Goal: Task Accomplishment & Management: Manage account settings

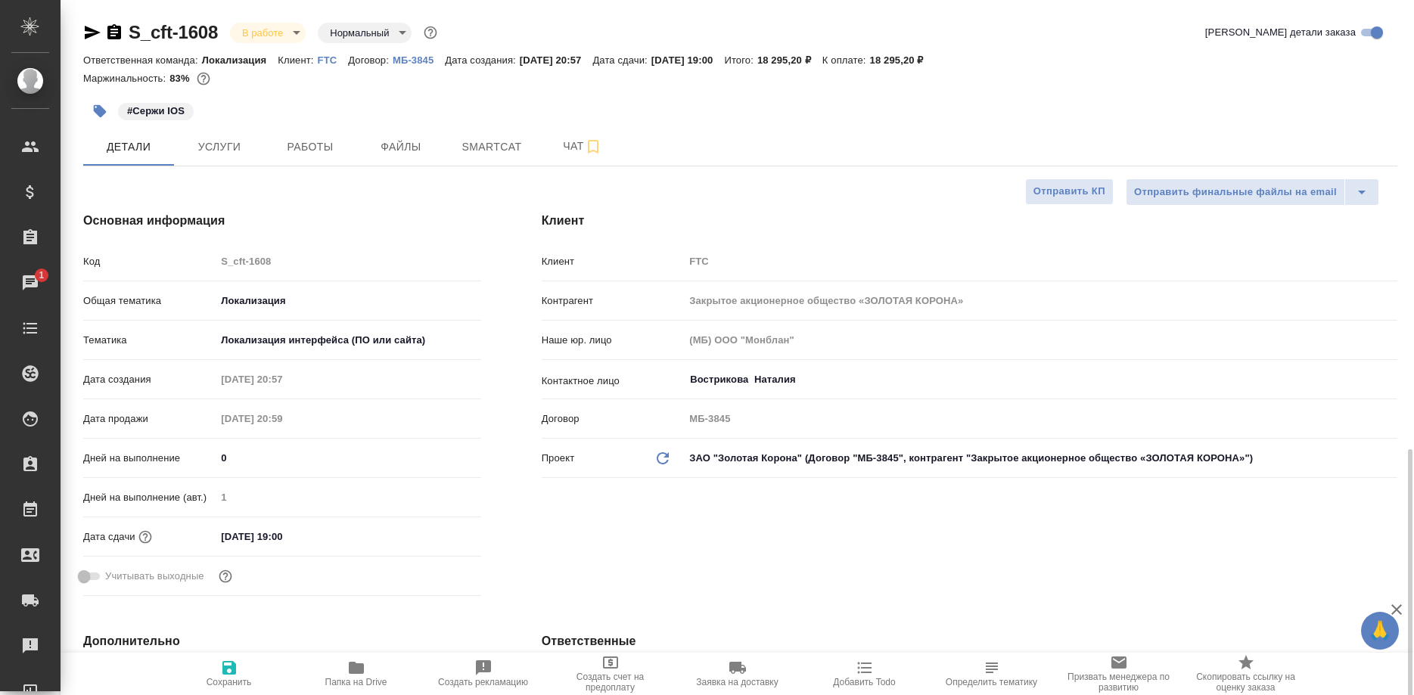
select select "RU"
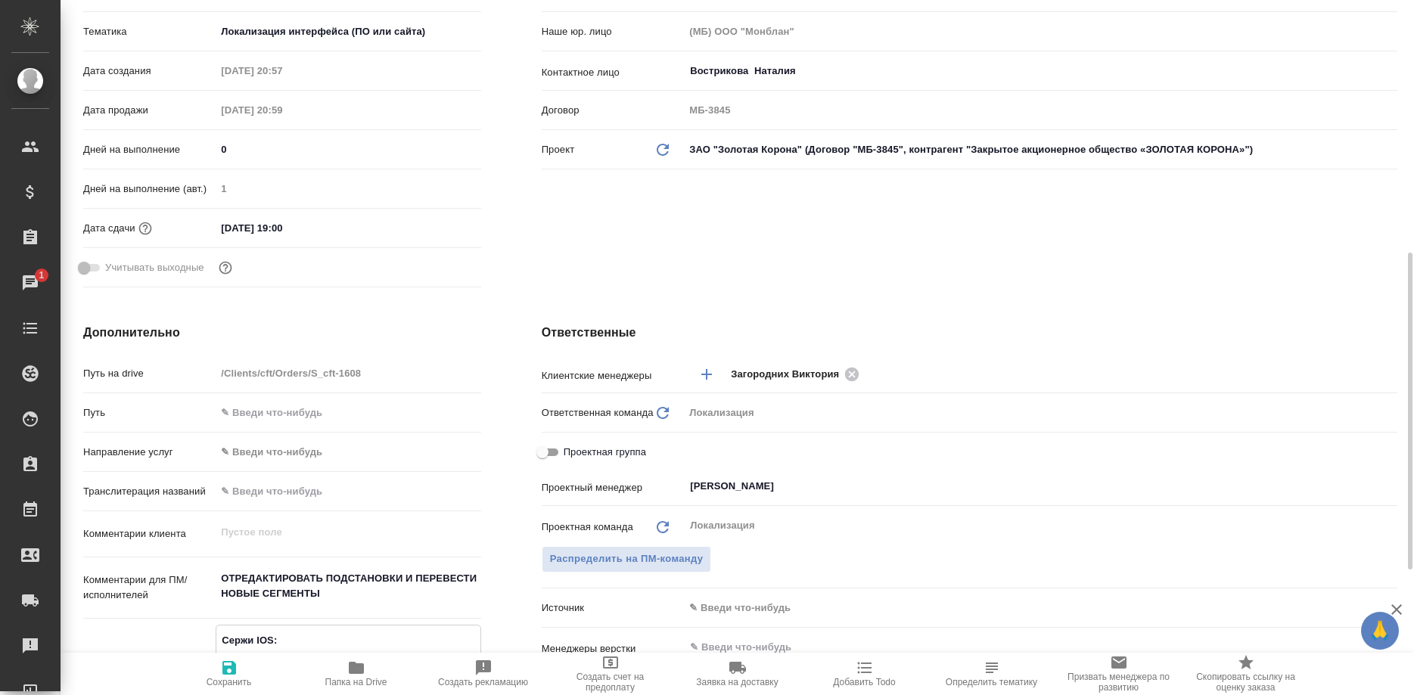
scroll to position [540, 0]
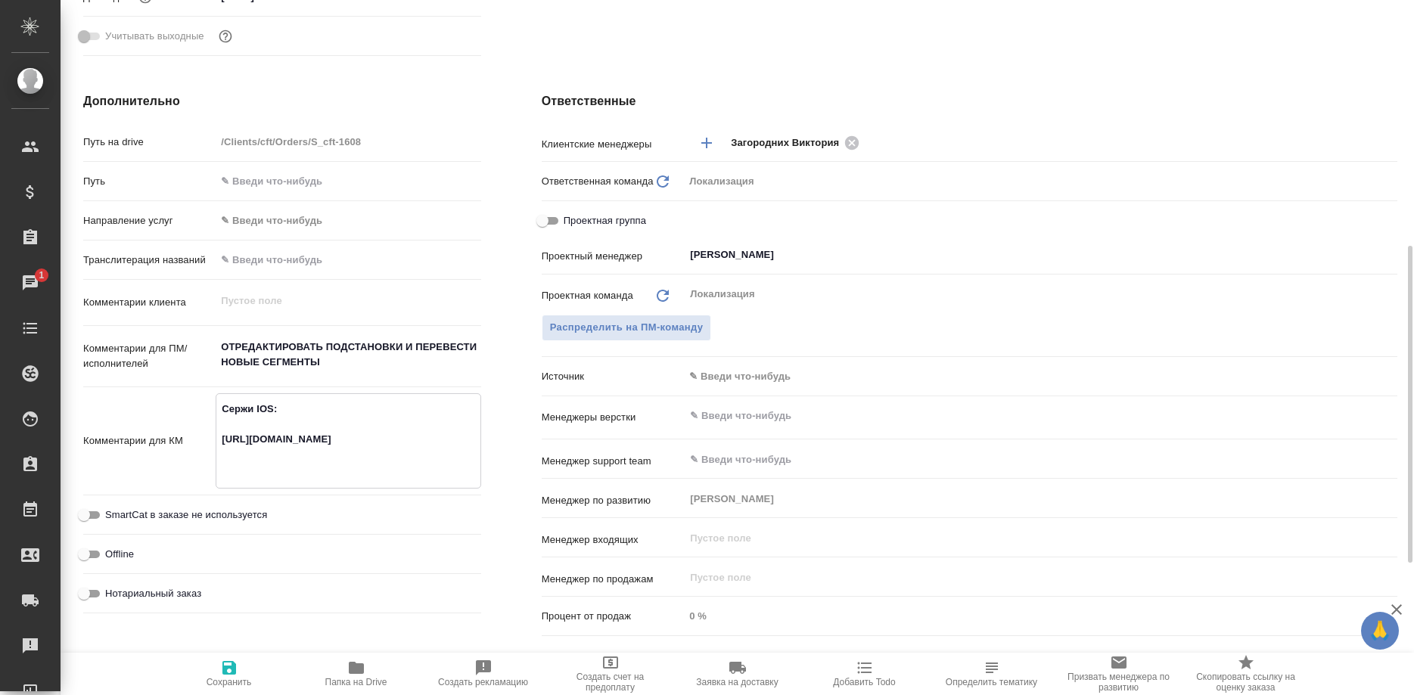
click at [377, 461] on textarea "Сержи IOS: [URL][DOMAIN_NAME]" at bounding box center [347, 439] width 263 height 86
drag, startPoint x: 328, startPoint y: 460, endPoint x: 197, endPoint y: 426, distance: 135.9
click at [216, 426] on textarea "Сержи IOS: [URL][DOMAIN_NAME]" at bounding box center [347, 439] width 263 height 86
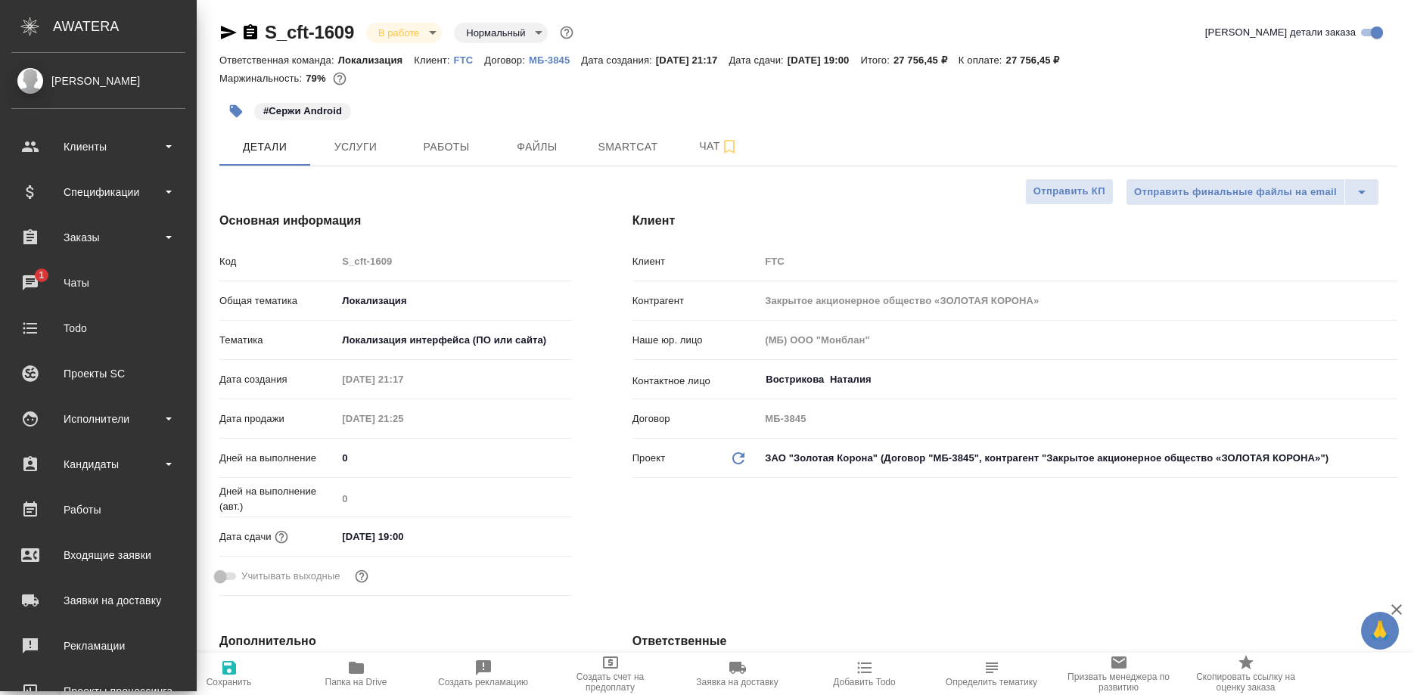
select select "RU"
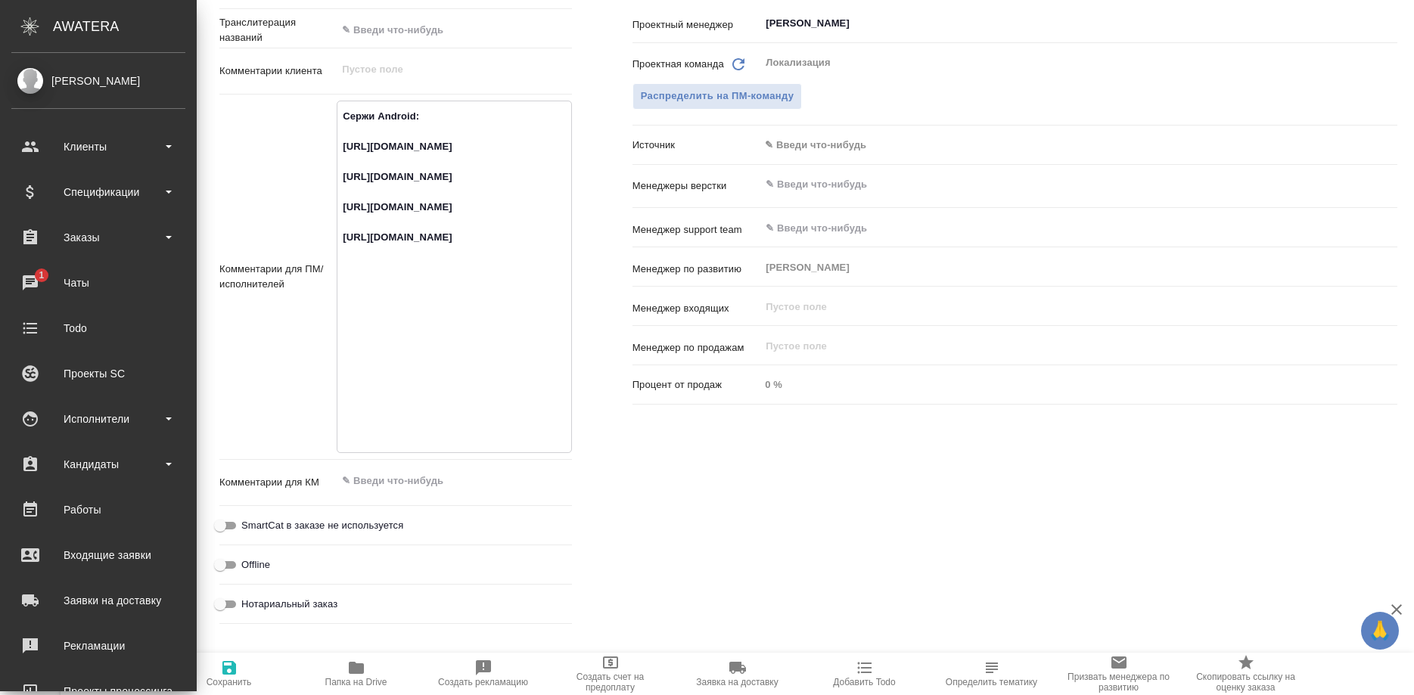
drag, startPoint x: 373, startPoint y: 247, endPoint x: 419, endPoint y: 278, distance: 55.2
click at [373, 248] on textarea "Сержи Android: https://smartcat.com/projects/ce1e2d04-3e56-436e-975d-80da745dea…" at bounding box center [453, 275] width 233 height 343
drag, startPoint x: 458, startPoint y: 281, endPoint x: 335, endPoint y: 226, distance: 134.1
click at [337, 226] on textarea "Сержи Android: https://smartcat.com/projects/ce1e2d04-3e56-436e-975d-80da745dea…" at bounding box center [453, 275] width 233 height 343
click at [486, 348] on textarea "Сержи Android: https://smartcat.com/projects/ce1e2d04-3e56-436e-975d-80da745dea…" at bounding box center [453, 275] width 233 height 343
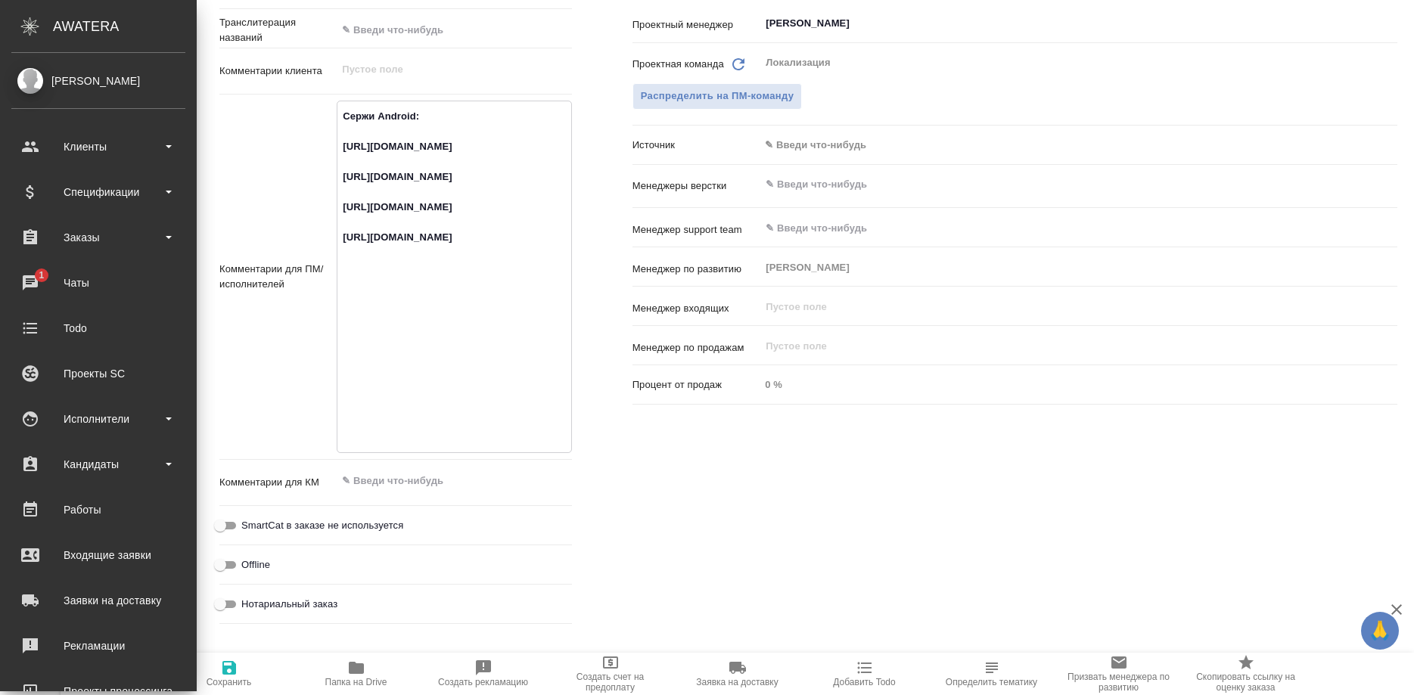
drag, startPoint x: 488, startPoint y: 356, endPoint x: 336, endPoint y: 308, distance: 159.6
click at [337, 308] on textarea "Сержи Android: https://smartcat.com/projects/ce1e2d04-3e56-436e-975d-80da745dea…" at bounding box center [453, 275] width 233 height 343
drag, startPoint x: 406, startPoint y: 438, endPoint x: 312, endPoint y: 359, distance: 123.0
click at [337, 380] on textarea "Сержи Android: https://smartcat.com/projects/ce1e2d04-3e56-436e-975d-80da745dea…" at bounding box center [453, 275] width 233 height 343
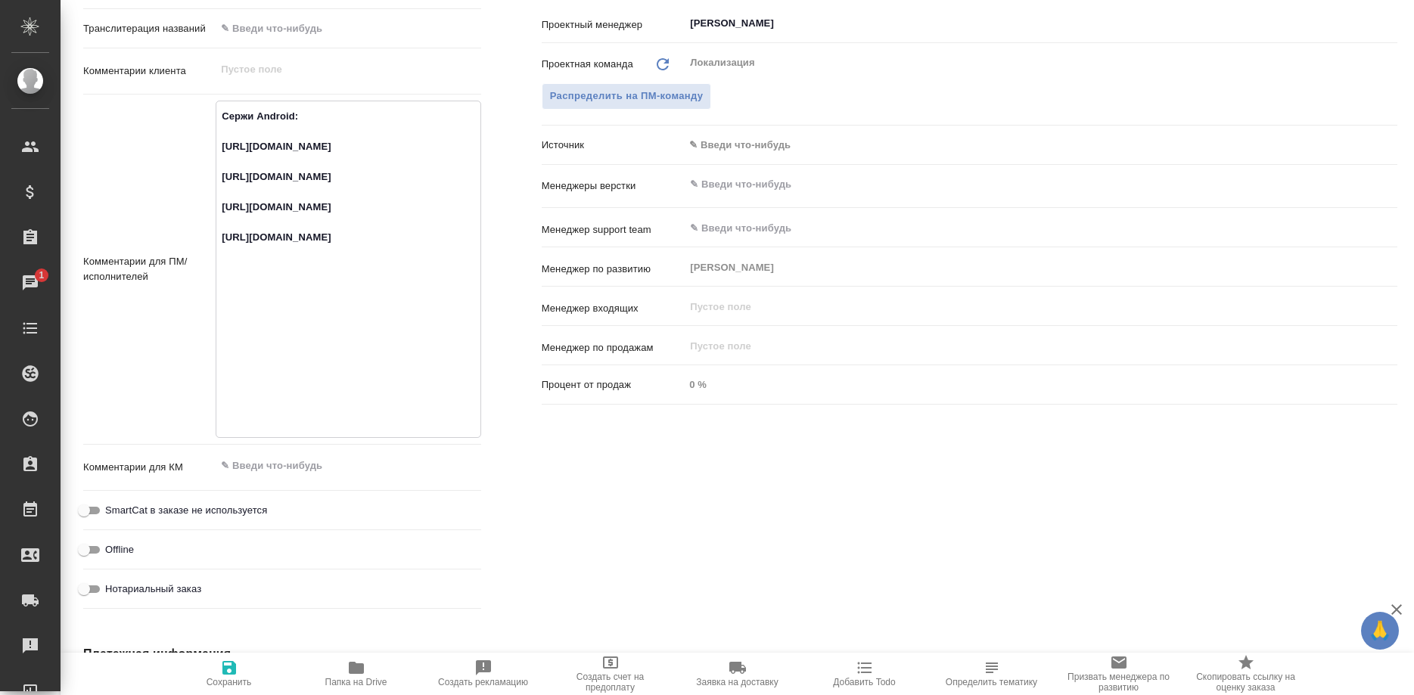
drag, startPoint x: 324, startPoint y: 286, endPoint x: 228, endPoint y: 210, distance: 123.3
click at [216, 229] on textarea "Сержи Android: https://smartcat.com/projects/ce1e2d04-3e56-436e-975d-80da745dea…" at bounding box center [347, 268] width 263 height 328
drag, startPoint x: 277, startPoint y: 194, endPoint x: 216, endPoint y: 142, distance: 79.9
click at [216, 142] on textarea "Сержи Android: https://smartcat.com/projects/ce1e2d04-3e56-436e-975d-80da745dea…" at bounding box center [347, 268] width 263 height 328
drag, startPoint x: 311, startPoint y: 281, endPoint x: 207, endPoint y: 228, distance: 116.7
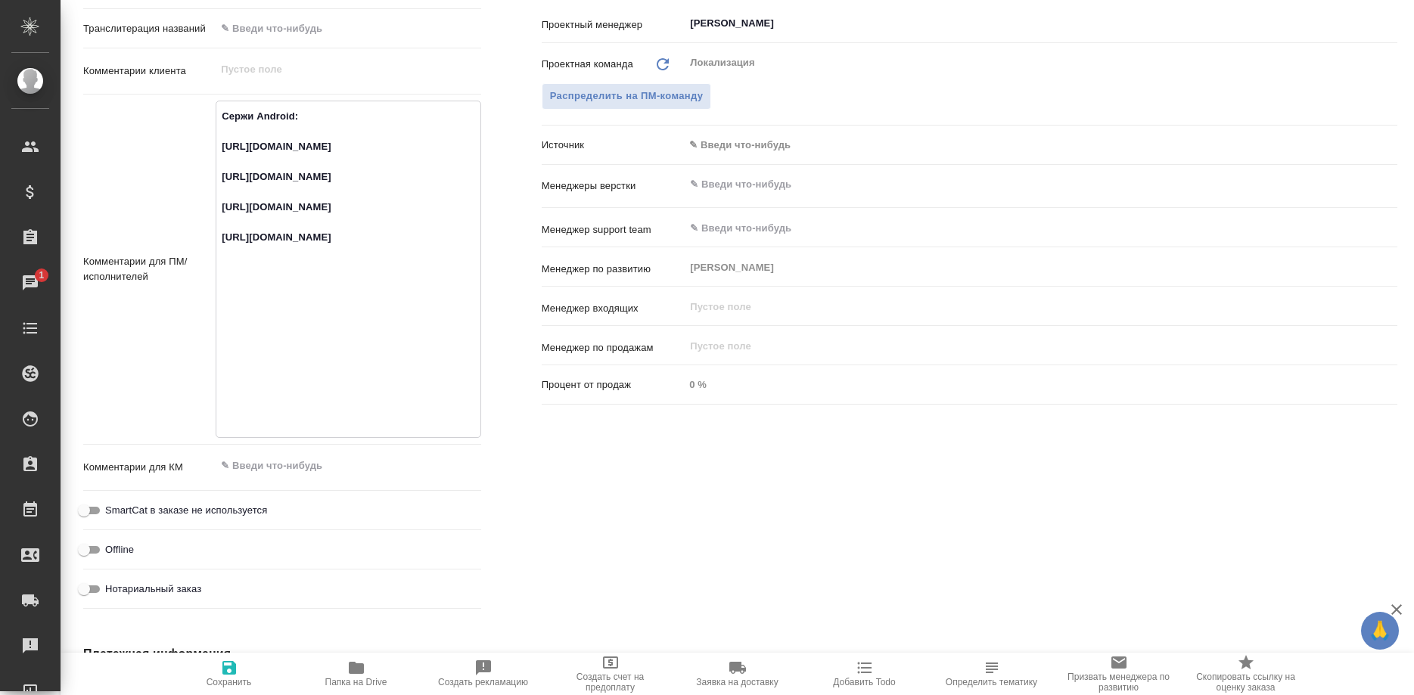
click at [216, 230] on textarea "Сержи Android: https://smartcat.com/projects/ce1e2d04-3e56-436e-975d-80da745dea…" at bounding box center [347, 268] width 263 height 328
drag, startPoint x: 343, startPoint y: 354, endPoint x: 200, endPoint y: 304, distance: 150.7
click at [216, 304] on textarea "Сержи Android: https://smartcat.com/projects/ce1e2d04-3e56-436e-975d-80da745dea…" at bounding box center [347, 268] width 263 height 328
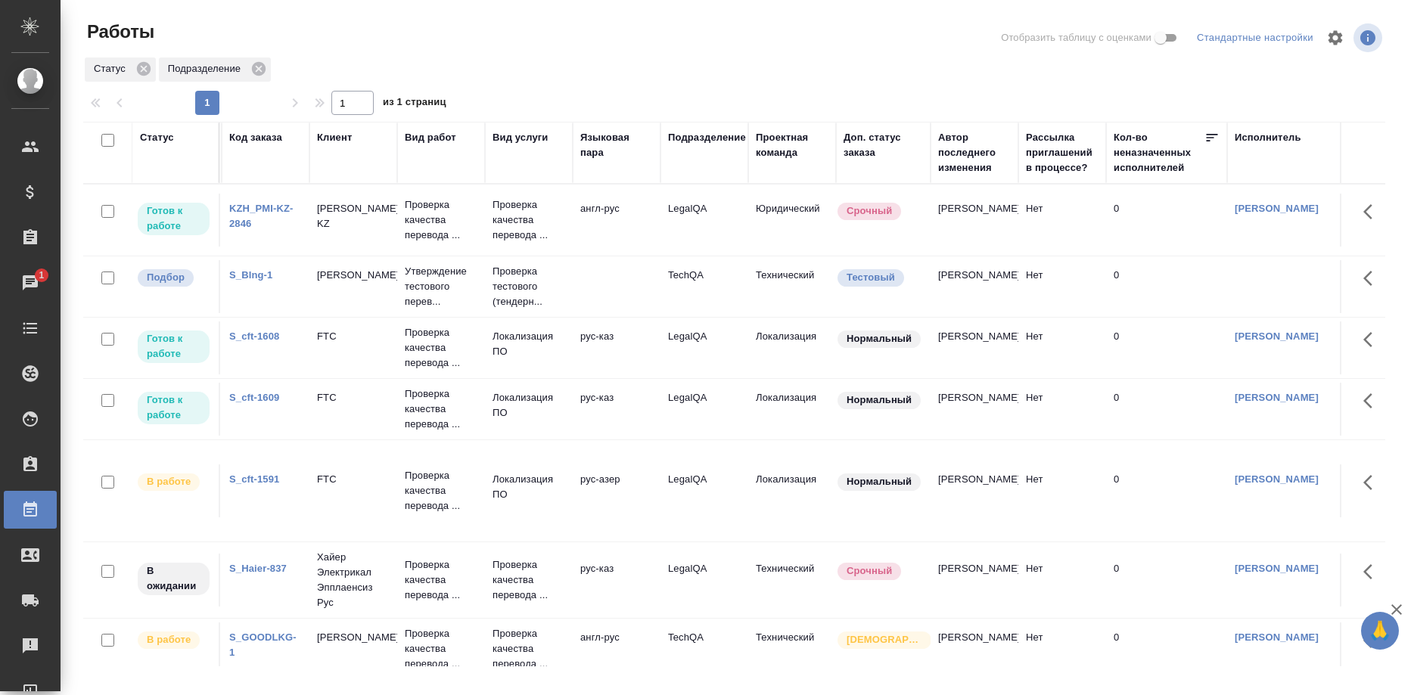
scroll to position [0, 101]
